Goal: Complete application form

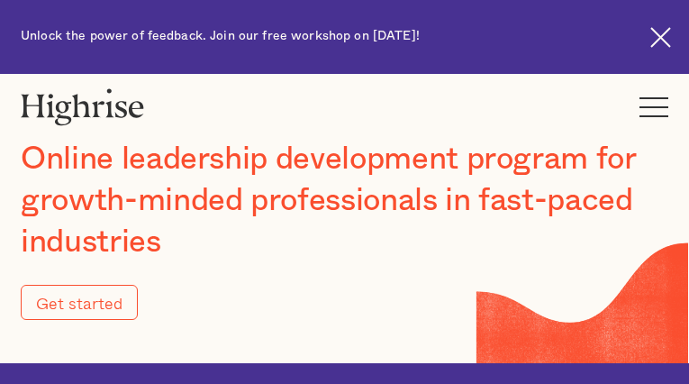
type input "Submit"
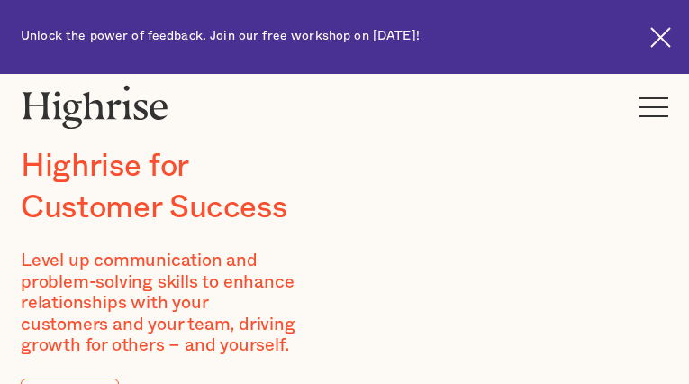
type input "sPMdcGaByWsF"
type input "nMnUycnKwPpWxmmj"
type input "[EMAIL_ADDRESS][DOMAIN_NAME]"
type input "9959612783"
type input "zuKJqKSIZXHfo"
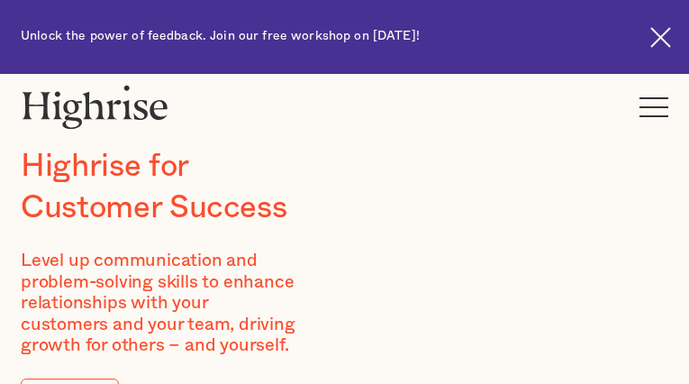
type input "fFjahxWmULJpG"
type input "[EMAIL_ADDRESS][DOMAIN_NAME]"
type input "5619889880"
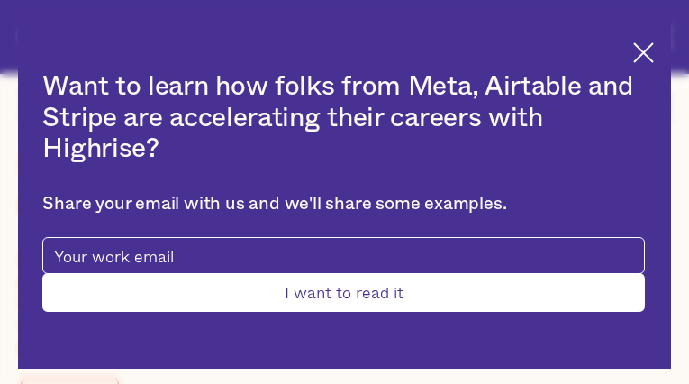
type input "Submit"
type input "QOusVOoZBKjiQIB"
type input "BksVjDWbHgePzPZc"
type input "[EMAIL_ADDRESS][DOMAIN_NAME]"
type input "CWzllfVIvrc"
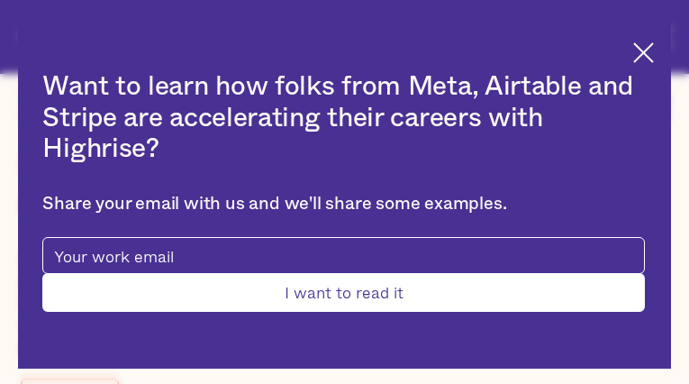
type input "xxgPBQHOr"
type input "[EMAIL_ADDRESS][DOMAIN_NAME]"
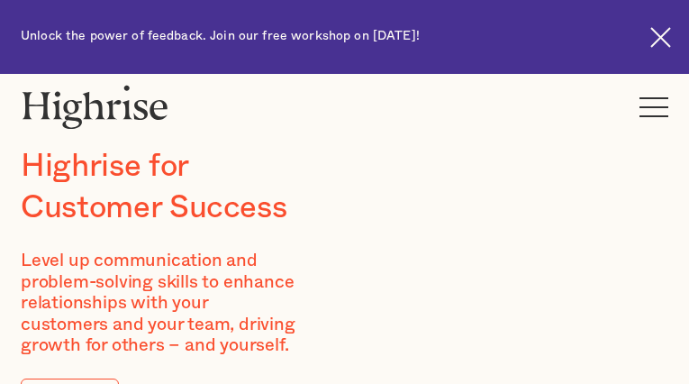
type input "uIvLgQDlxzkuR"
type input "dlnKOCASzGN"
type input "[EMAIL_ADDRESS][DOMAIN_NAME]"
type input "nDWtzDMHzakF"
type input "UaGDRbKgZra"
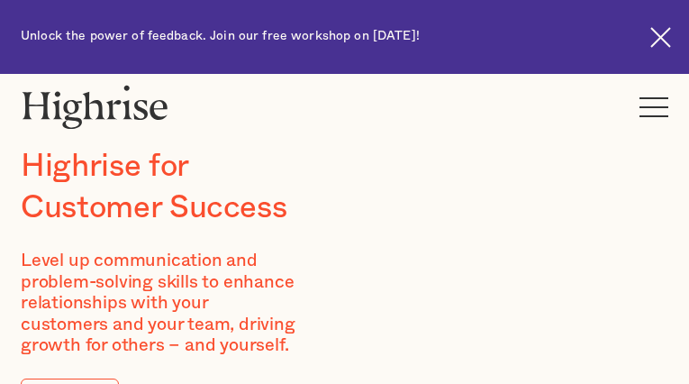
type input "[EMAIL_ADDRESS][DOMAIN_NAME]"
type input "4096248716"
type input "XekYsThytUyf"
type input "JJucdmHhpz"
type input "[EMAIL_ADDRESS][DOMAIN_NAME]"
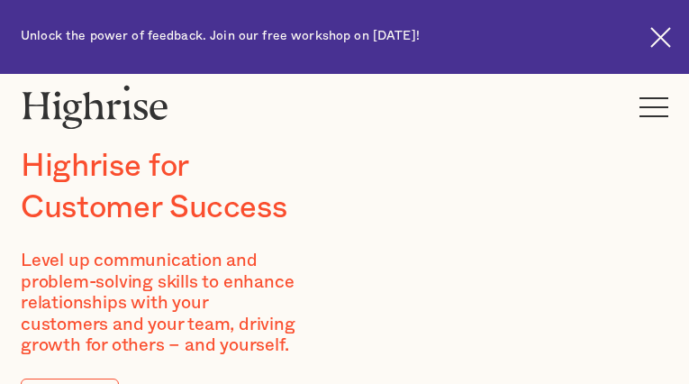
type input "7677703398"
type input "cimdIpVvnY"
type input "lpdPLOVplBHTuDJg"
type input "[EMAIL_ADDRESS][DOMAIN_NAME]"
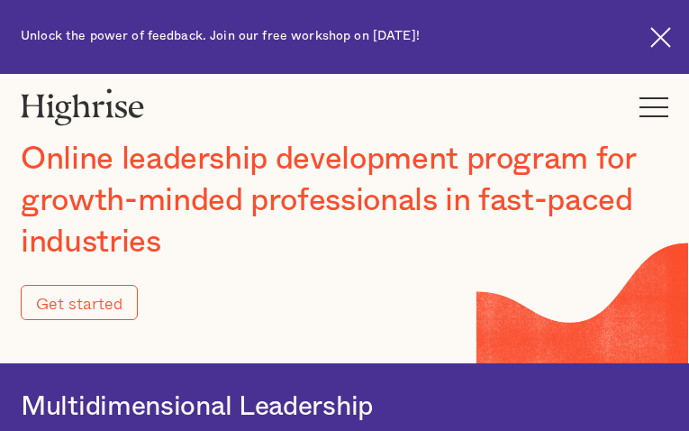
type input "Submit"
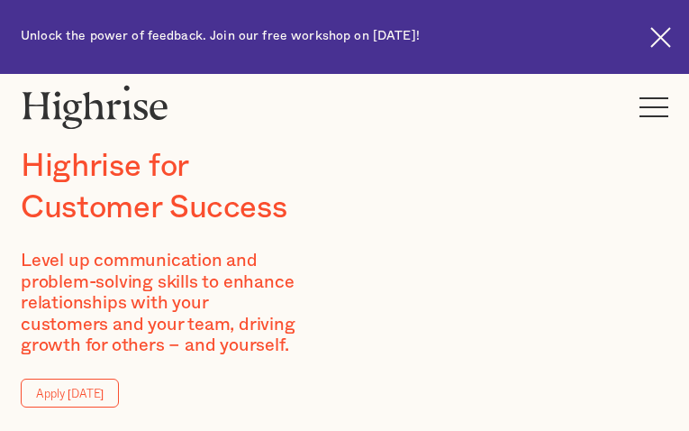
type input "IhKQgbYfcx"
type input "lvnzHSpWVtR"
type input "[EMAIL_ADDRESS][DOMAIN_NAME]"
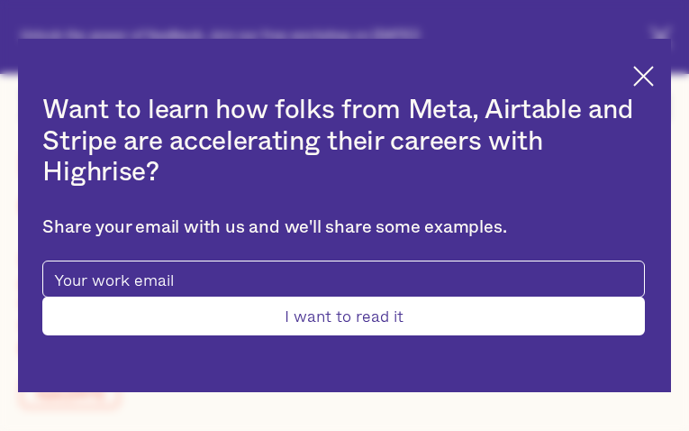
type input "iBoeQKSleOP"
type input "ARUmUfAyjt"
type input "[EMAIL_ADDRESS][DOMAIN_NAME]"
type input "4979702067"
type input "WkVdVbhbTpnSKF"
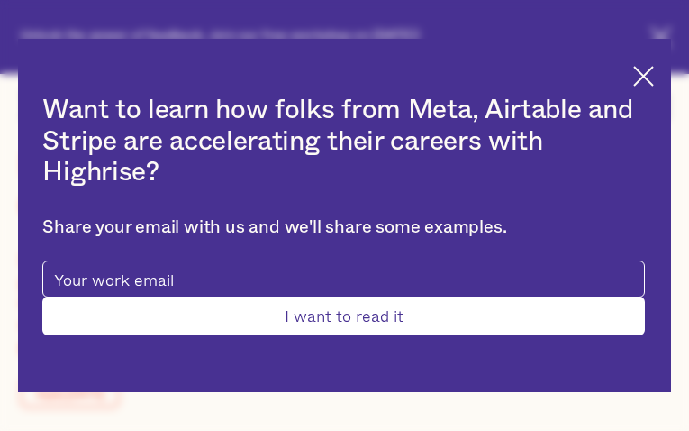
type input "UXHFodHUUVoYGy"
type input "[EMAIL_ADDRESS][DOMAIN_NAME]"
type input "qfOkGnNdsZruRl"
type input "JtqiwqOWA"
type input "[EMAIL_ADDRESS][DOMAIN_NAME]"
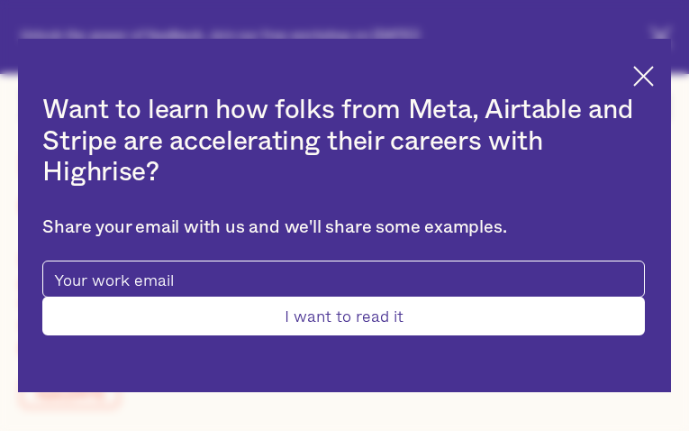
type input "8520016425"
type input "Submit"
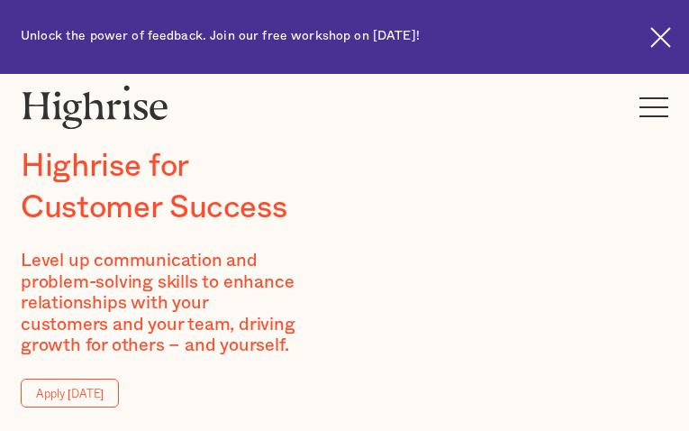
type input "LFVbILPCY"
type input "hVysFZKNw"
type input "[EMAIL_ADDRESS][DOMAIN_NAME]"
type input "wnGJeDBU"
type input "CKQoPFIc"
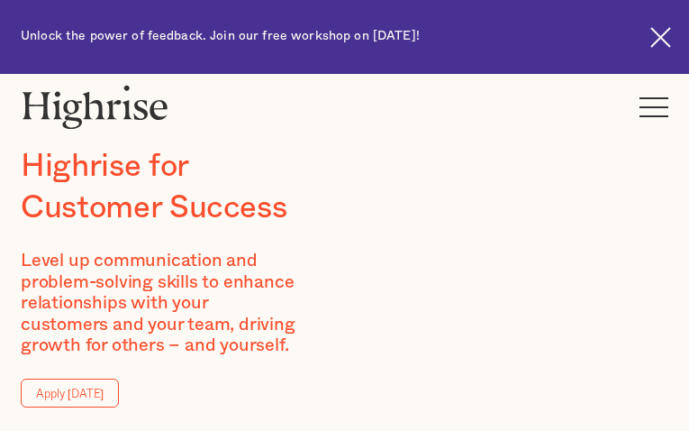
type input "[EMAIL_ADDRESS][DOMAIN_NAME]"
type input "4976734142"
type input "QJQhSZkxgLGAQ"
type input "eFqHOiqTJ"
type input "[EMAIL_ADDRESS][DOMAIN_NAME]"
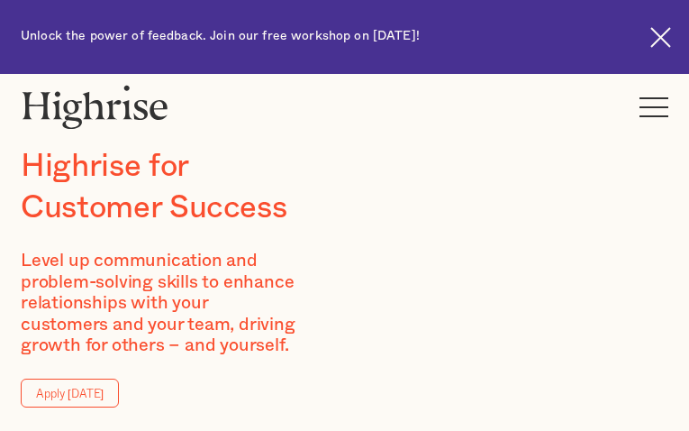
type input "DPuwrzALoePLZuLr"
type input "YsYrgDdSOIdu"
type input "[EMAIL_ADDRESS][DOMAIN_NAME]"
type input "3858094500"
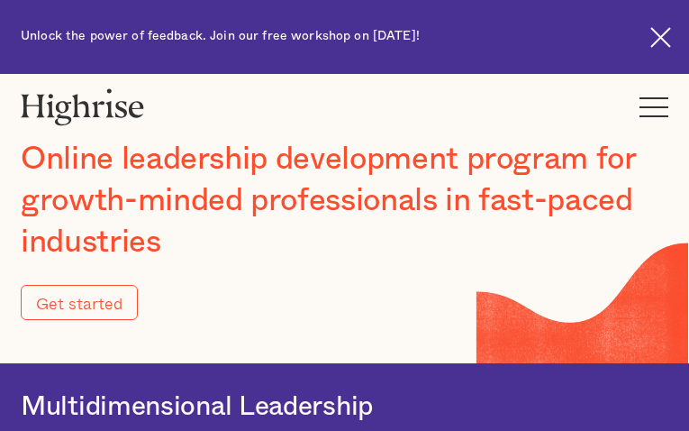
type input "Submit"
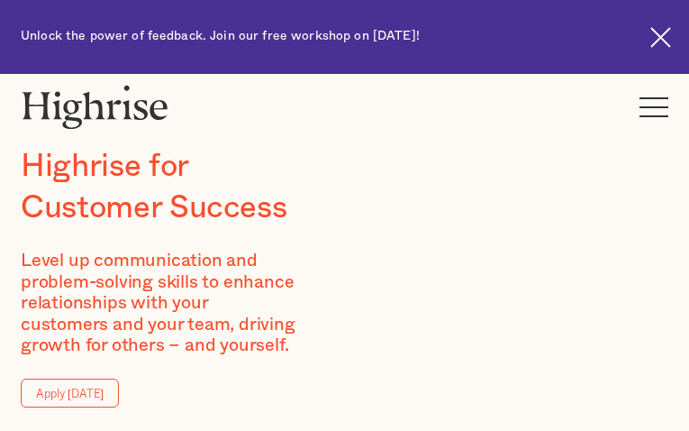
type input "MBQczJZmSNi"
type input "pdEVkgrrYWY"
type input "[EMAIL_ADDRESS][DOMAIN_NAME]"
type input "2429837329"
type input "SckCWRJb"
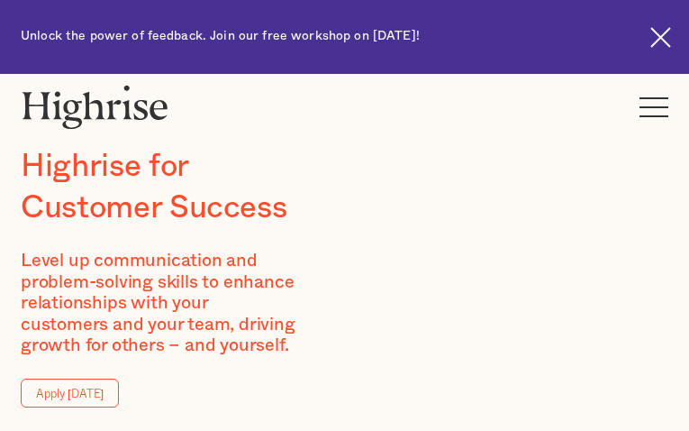
type input "ugWiaqUucxo"
type input "[EMAIL_ADDRESS][DOMAIN_NAME]"
type input "6306576485"
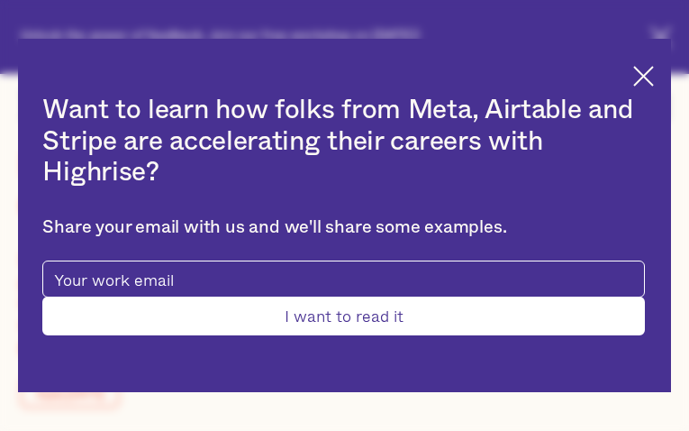
type input "Submit"
type input "KGbPqnLdwWISSn"
type input "KLVWPCMvQtCcqu"
type input "[EMAIL_ADDRESS][DOMAIN_NAME]"
type input "xGFGydaBAIRKeIDZ"
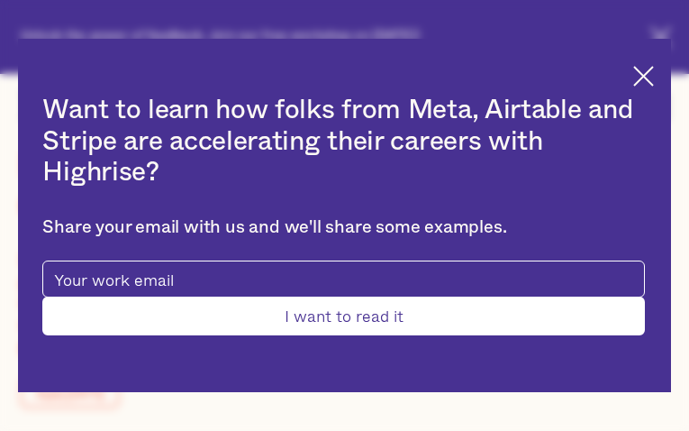
type input "DXDMStwZ"
type input "[EMAIL_ADDRESS][DOMAIN_NAME]"
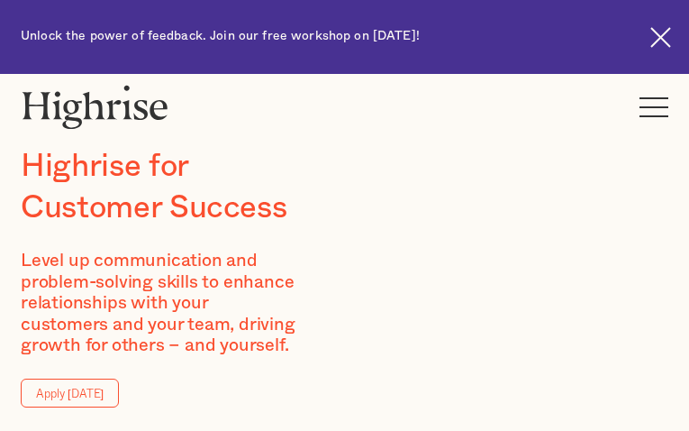
type input "mYRhibQPLCyMTIm"
type input "AtdoLFjdSbmFi"
type input "[EMAIL_ADDRESS][DOMAIN_NAME]"
type input "2311369629"
type input "onLOTydBpbxqK"
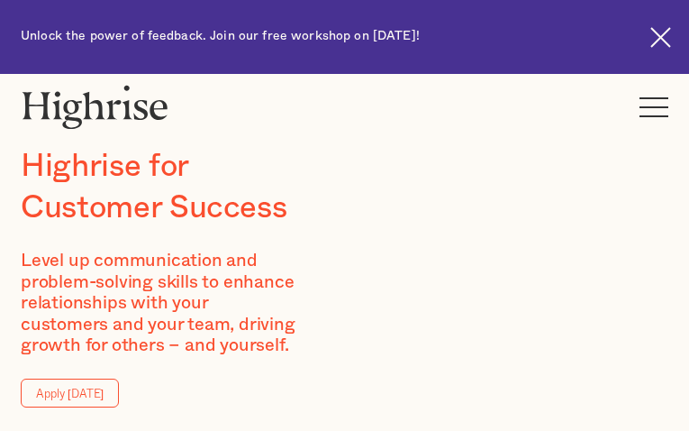
type input "mCoKsOUnwSYToxFH"
type input "[EMAIL_ADDRESS][DOMAIN_NAME]"
type input "JcxLZWDUeXwgZa"
type input "cwptirjwXdpfwMy"
type input "[EMAIL_ADDRESS][DOMAIN_NAME]"
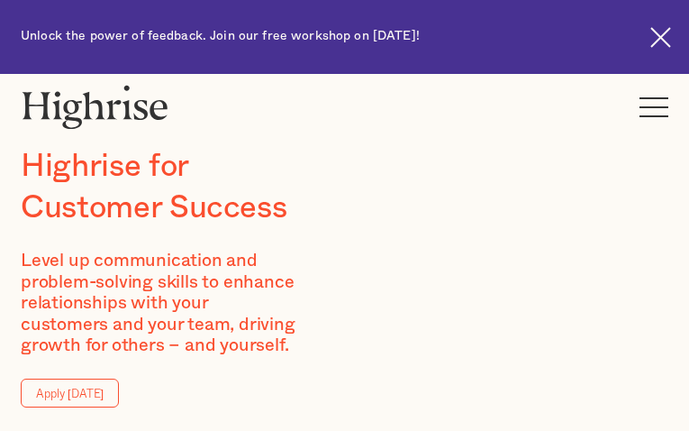
type input "6033563874"
type input "wZbWyCrp"
type input "CYbvSqbjWO"
type input "[EMAIL_ADDRESS][DOMAIN_NAME]"
